Goal: Transaction & Acquisition: Purchase product/service

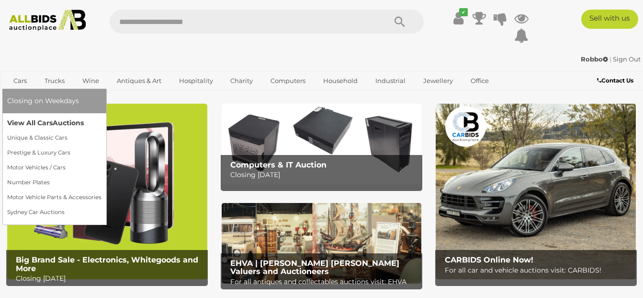
click at [14, 121] on link "View All Cars Auctions" at bounding box center [54, 122] width 94 height 15
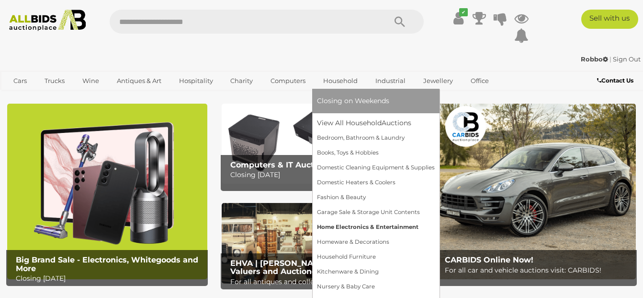
click at [334, 224] on link "Home Electronics & Entertainment" at bounding box center [376, 226] width 118 height 15
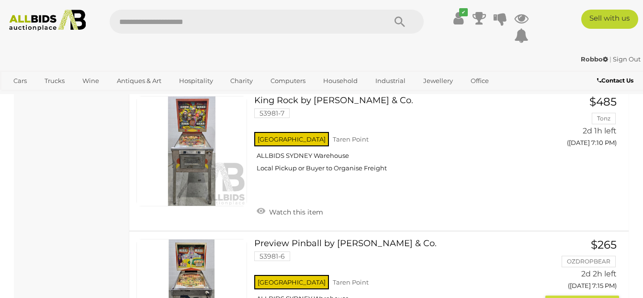
scroll to position [1773, 0]
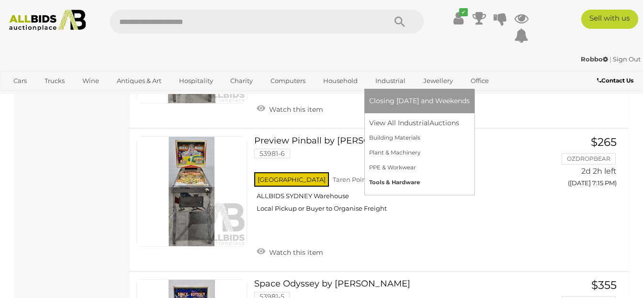
click at [382, 183] on link "Tools & Hardware" at bounding box center [419, 182] width 101 height 15
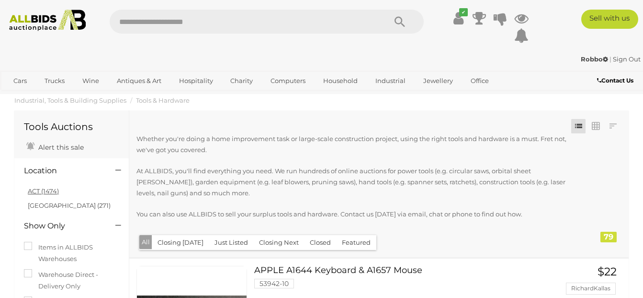
click at [34, 188] on link "ACT (1474)" at bounding box center [43, 191] width 31 height 8
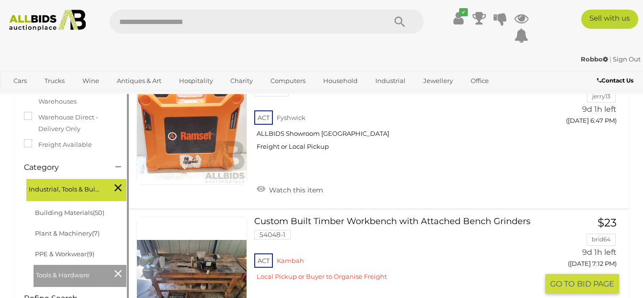
scroll to position [287, 0]
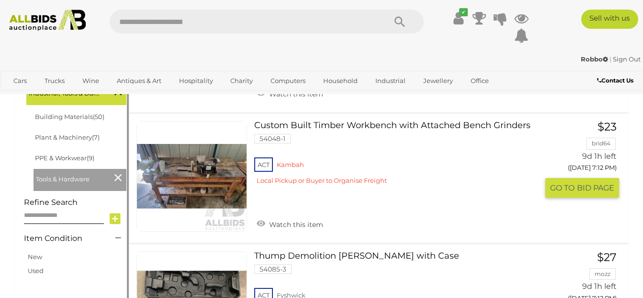
click at [197, 173] on link at bounding box center [192, 176] width 111 height 111
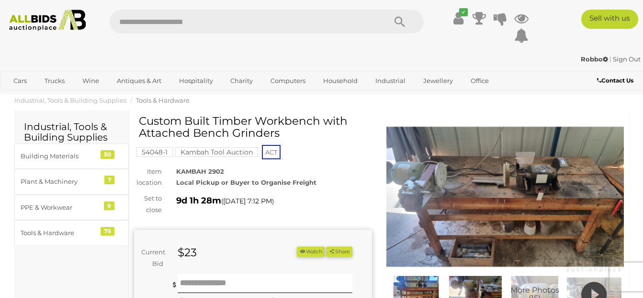
click at [503, 198] on img at bounding box center [506, 196] width 238 height 153
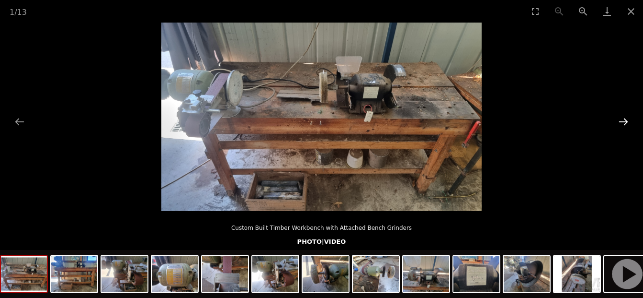
click at [627, 119] on button "Next slide" at bounding box center [624, 121] width 20 height 19
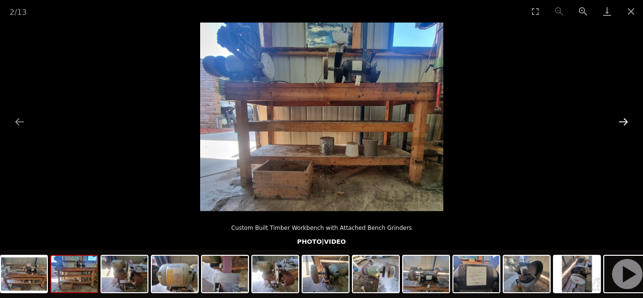
click at [627, 119] on button "Next slide" at bounding box center [624, 121] width 20 height 19
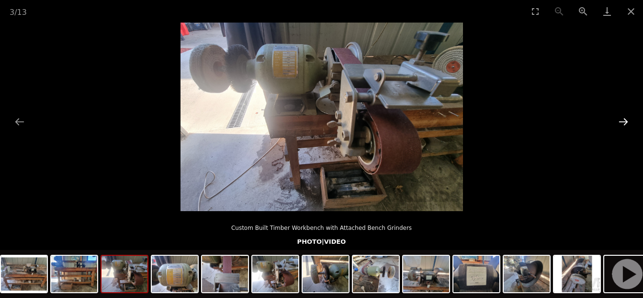
click at [627, 119] on button "Next slide" at bounding box center [624, 121] width 20 height 19
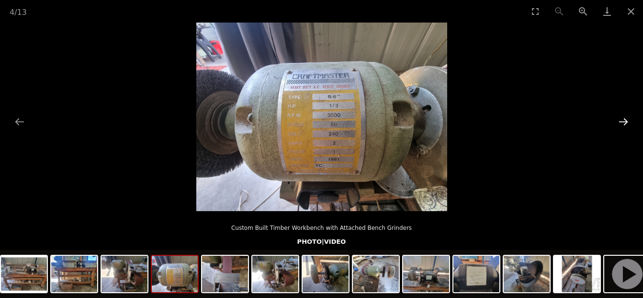
click at [627, 119] on button "Next slide" at bounding box center [624, 121] width 20 height 19
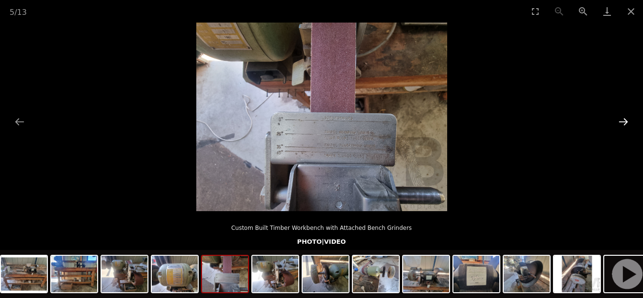
click at [627, 119] on button "Next slide" at bounding box center [624, 121] width 20 height 19
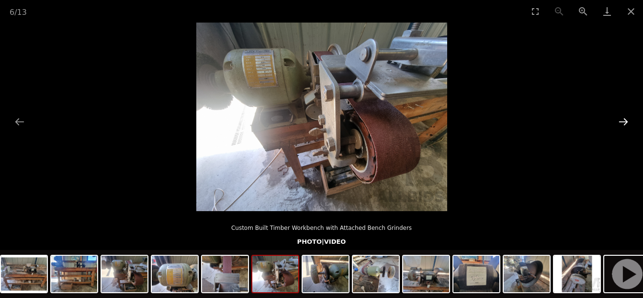
click at [627, 119] on button "Next slide" at bounding box center [624, 121] width 20 height 19
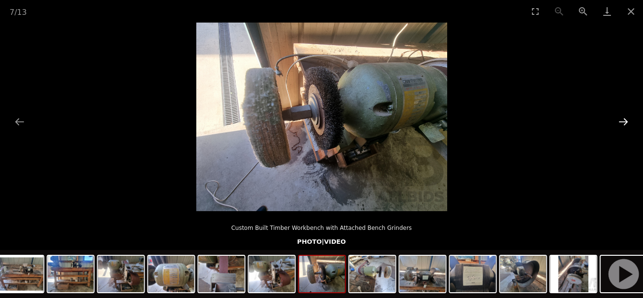
click at [627, 119] on button "Next slide" at bounding box center [624, 121] width 20 height 19
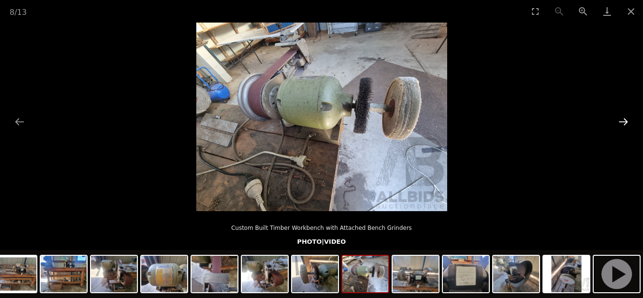
click at [627, 119] on button "Next slide" at bounding box center [624, 121] width 20 height 19
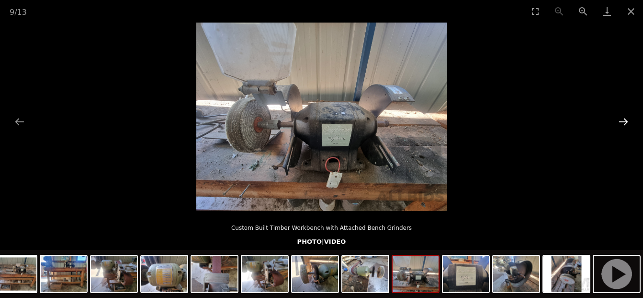
click at [627, 119] on button "Next slide" at bounding box center [624, 121] width 20 height 19
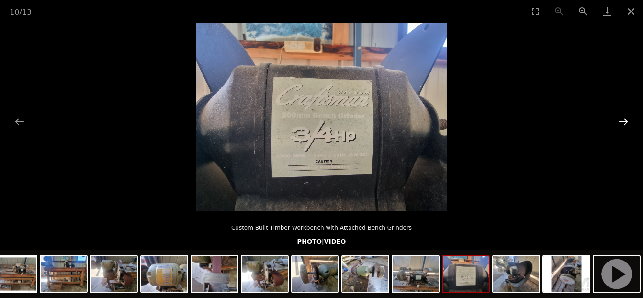
click at [627, 119] on button "Next slide" at bounding box center [624, 121] width 20 height 19
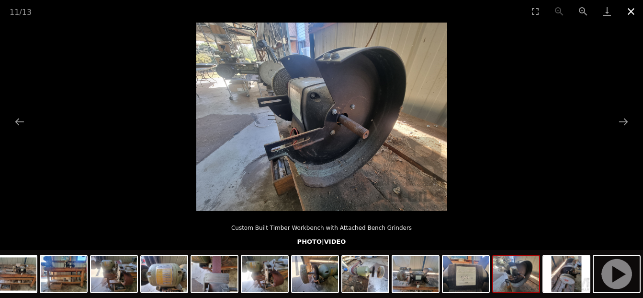
click at [632, 11] on button "Close gallery" at bounding box center [631, 11] width 24 height 23
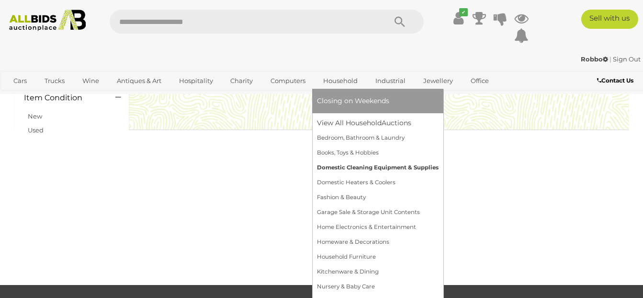
scroll to position [287, 0]
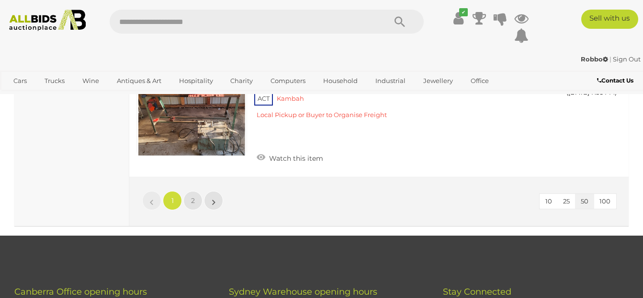
scroll to position [7289, 0]
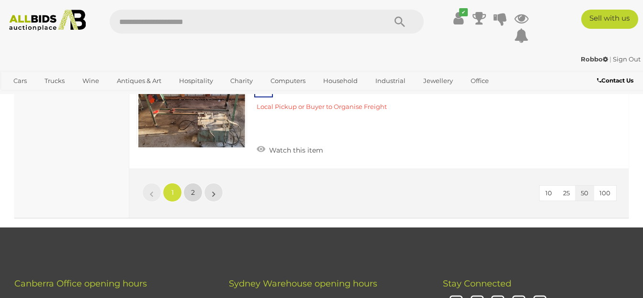
click at [190, 183] on link "2" at bounding box center [192, 192] width 19 height 19
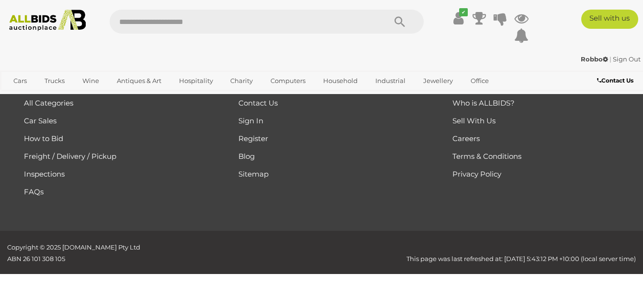
scroll to position [161, 0]
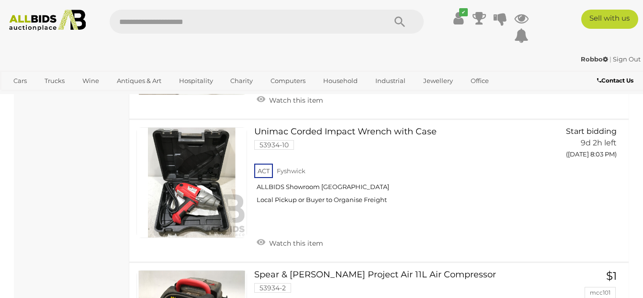
scroll to position [1263, 0]
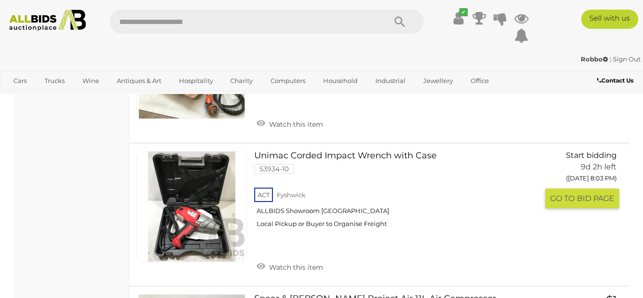
click at [208, 219] on link at bounding box center [192, 206] width 111 height 111
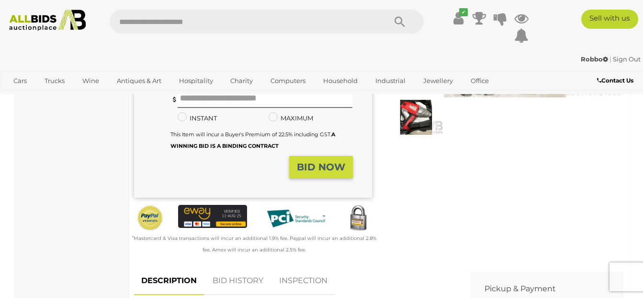
scroll to position [144, 0]
